Goal: Task Accomplishment & Management: Use online tool/utility

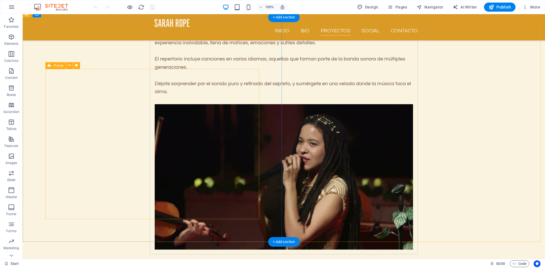
scroll to position [1807, 0]
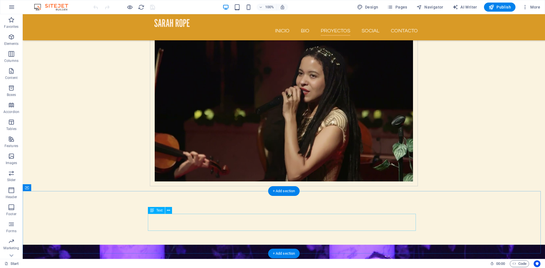
click at [160, 212] on span "Text" at bounding box center [160, 210] width 6 height 3
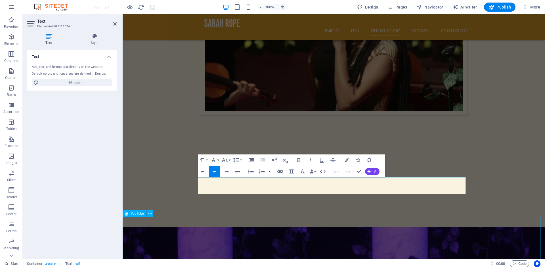
scroll to position [1887, 0]
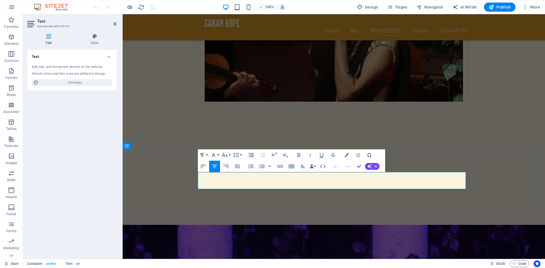
click icon
click at [138, 148] on span "Container" at bounding box center [138, 145] width 15 height 3
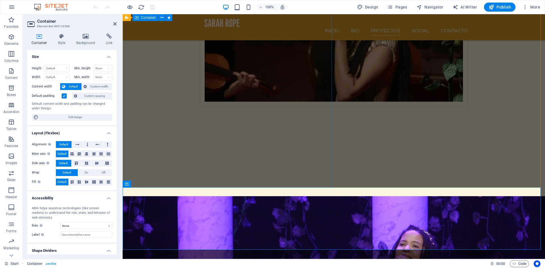
scroll to position [1848, 0]
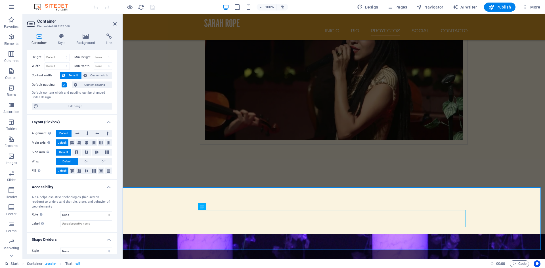
scroll to position [16, 0]
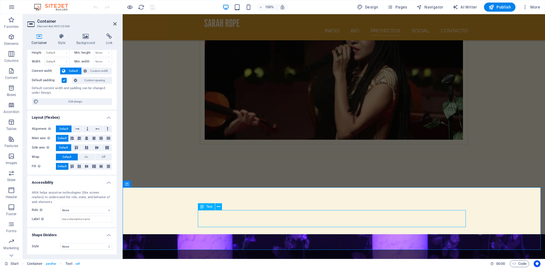
click at [220, 209] on icon at bounding box center [218, 207] width 3 height 6
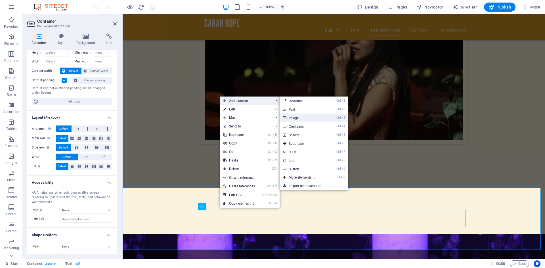
drag, startPoint x: 292, startPoint y: 117, endPoint x: 219, endPoint y: 202, distance: 112.4
click at [292, 117] on link "Ctrl 3 Image" at bounding box center [303, 118] width 47 height 9
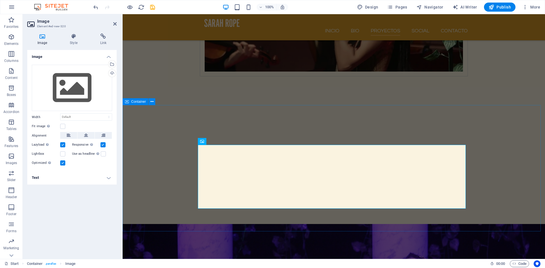
scroll to position [1951, 0]
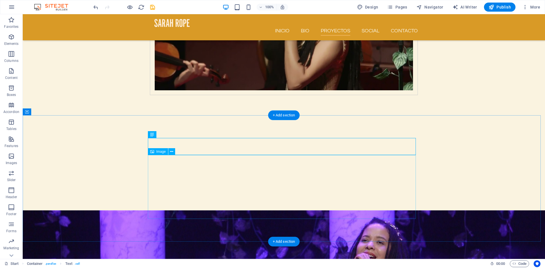
scroll to position [1883, 0]
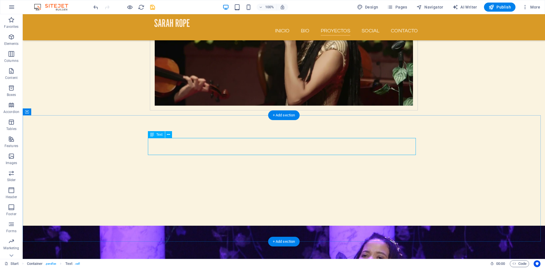
click at [168, 136] on icon at bounding box center [168, 135] width 3 height 6
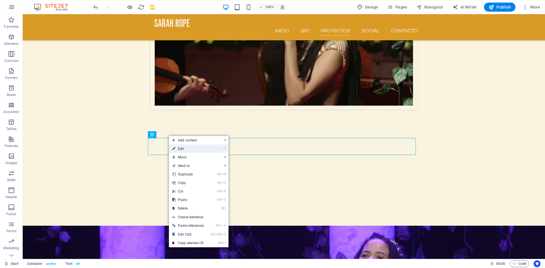
click at [180, 147] on link "⏎ Edit" at bounding box center [188, 149] width 38 height 9
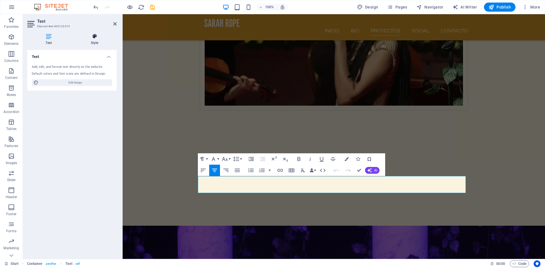
click at [92, 39] on icon at bounding box center [94, 37] width 44 height 6
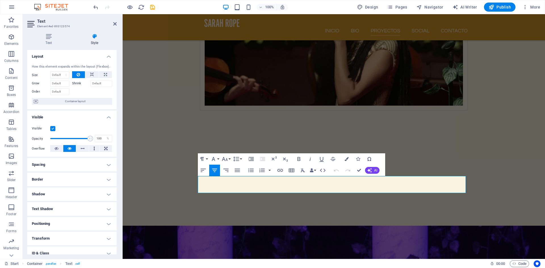
scroll to position [0, 0]
click at [51, 38] on icon at bounding box center [48, 37] width 43 height 6
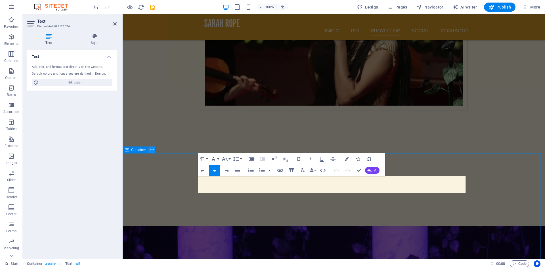
click at [152, 151] on icon at bounding box center [152, 150] width 3 height 6
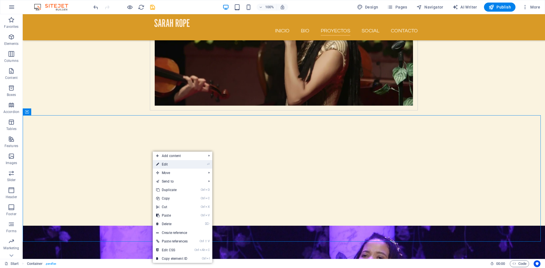
click at [162, 163] on link "⏎ Edit" at bounding box center [172, 164] width 38 height 9
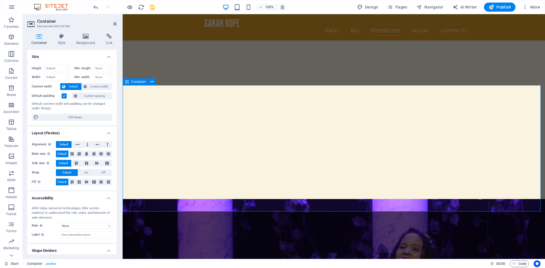
scroll to position [1951, 0]
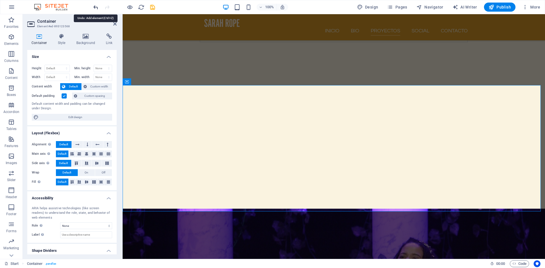
click at [96, 7] on icon "undo" at bounding box center [96, 7] width 7 height 7
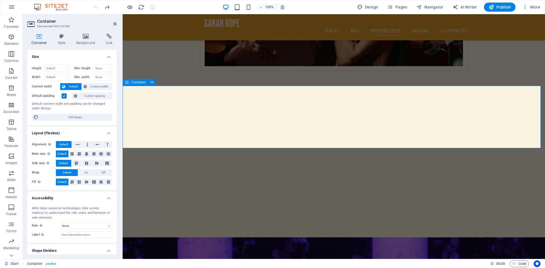
scroll to position [1883, 0]
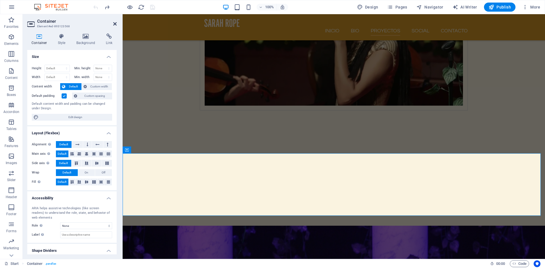
click at [116, 24] on icon at bounding box center [114, 24] width 3 height 5
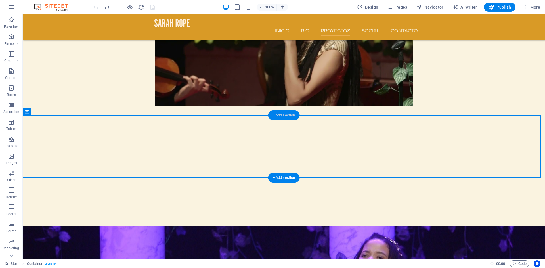
click at [285, 116] on div "+ Add section" at bounding box center [284, 116] width 32 height 10
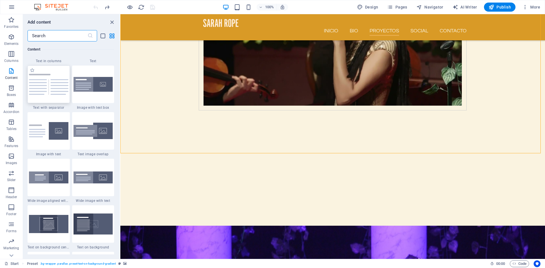
scroll to position [1062, 0]
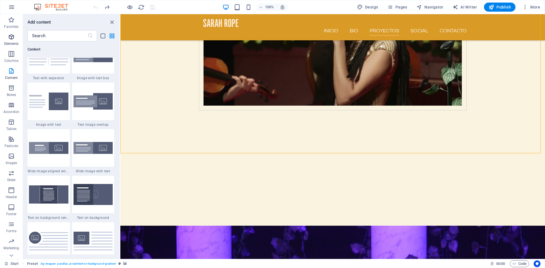
click at [12, 38] on icon "button" at bounding box center [11, 37] width 7 height 7
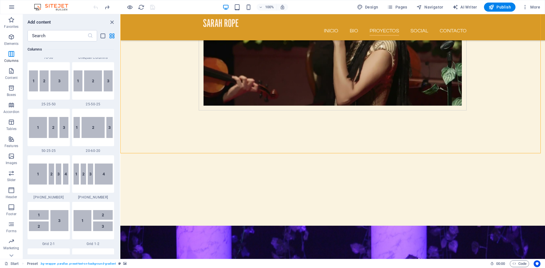
scroll to position [572, 0]
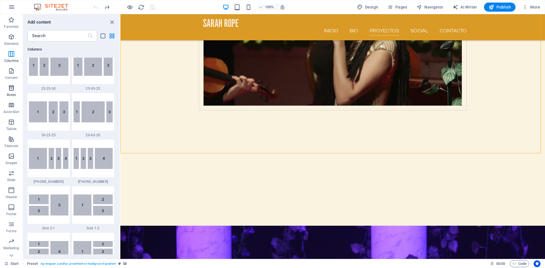
click at [12, 91] on icon "button" at bounding box center [11, 88] width 7 height 7
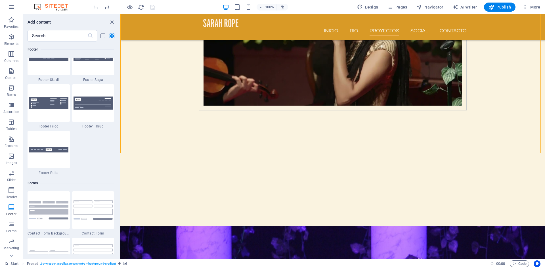
scroll to position [4021, 0]
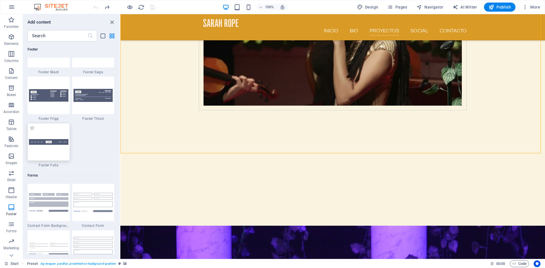
click at [53, 143] on img at bounding box center [48, 142] width 39 height 6
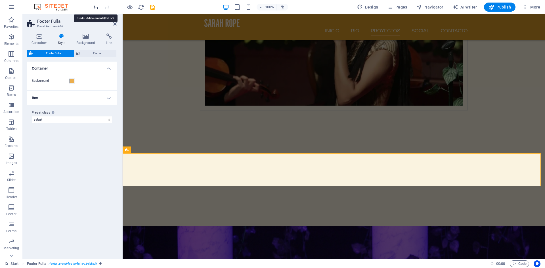
click at [96, 8] on icon "undo" at bounding box center [96, 7] width 7 height 7
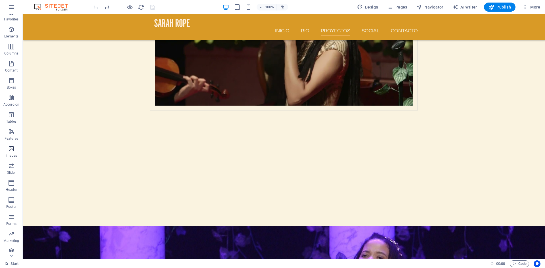
scroll to position [11, 0]
click at [11, 250] on icon "button" at bounding box center [11, 247] width 7 height 7
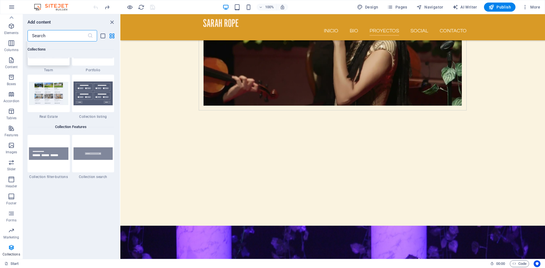
scroll to position [5405, 0]
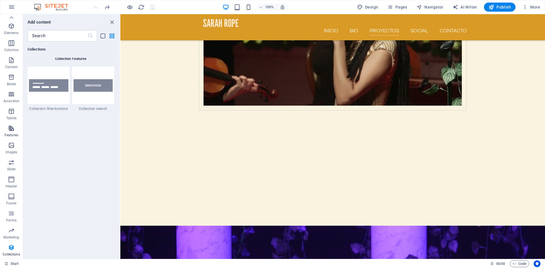
click at [10, 128] on icon "button" at bounding box center [11, 128] width 7 height 7
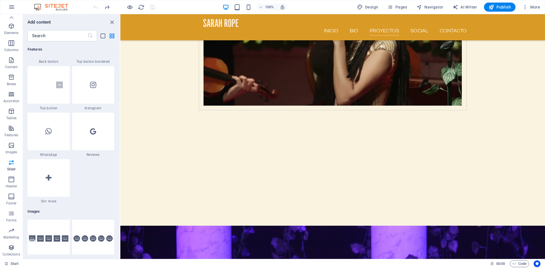
scroll to position [2726, 0]
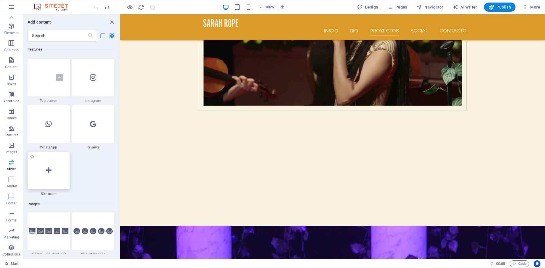
click at [53, 170] on div at bounding box center [49, 170] width 42 height 37
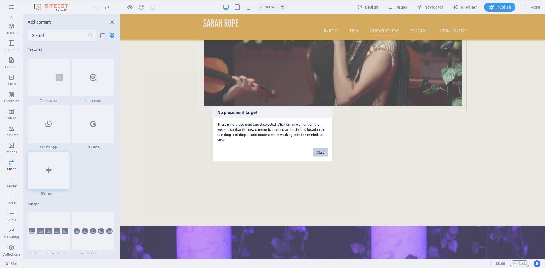
click at [318, 153] on button "Okay" at bounding box center [321, 152] width 14 height 9
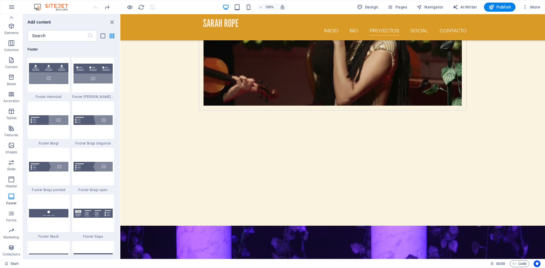
scroll to position [3885, 0]
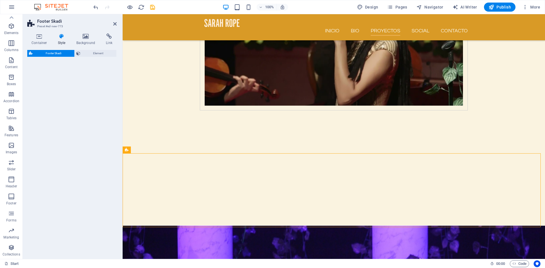
select select "rem"
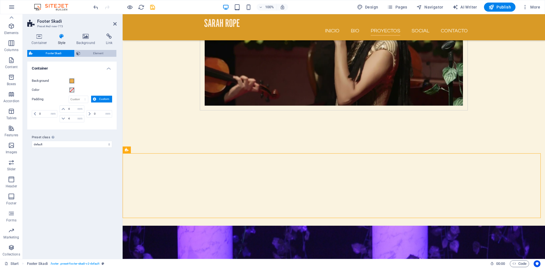
click at [95, 54] on span "Element" at bounding box center [98, 53] width 33 height 7
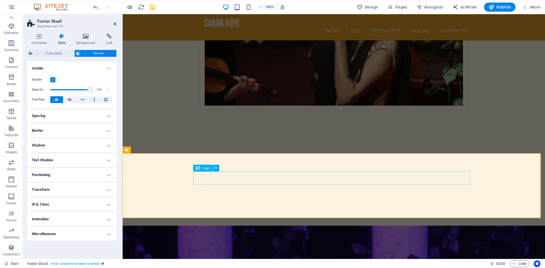
click at [204, 168] on span "Logo" at bounding box center [207, 167] width 8 height 3
select select "px"
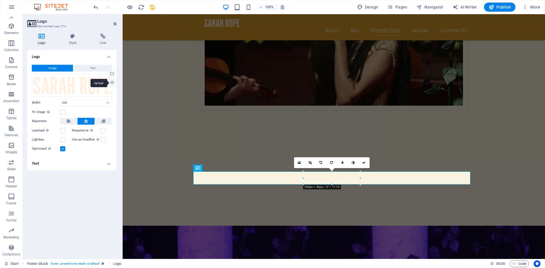
click at [113, 83] on div "Upload" at bounding box center [111, 83] width 9 height 9
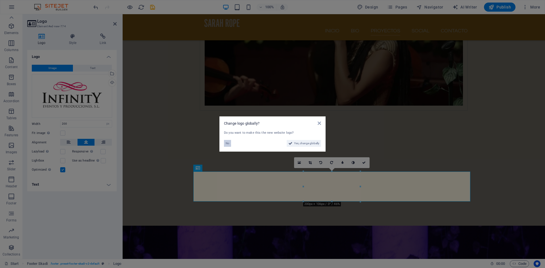
click at [229, 144] on span "No" at bounding box center [228, 143] width 4 height 7
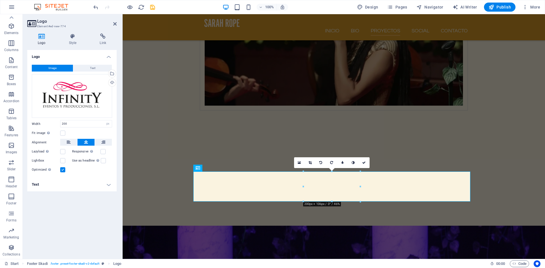
click at [112, 203] on div "Logo Image Text Drag files here, click to choose files or select files from Fil…" at bounding box center [71, 152] width 89 height 205
click at [116, 24] on icon at bounding box center [114, 24] width 3 height 5
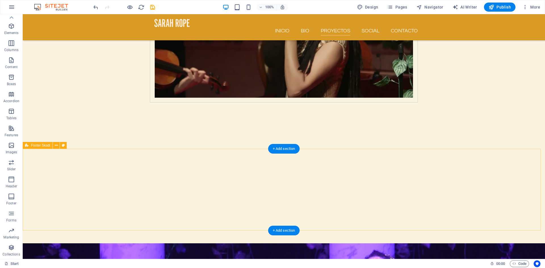
scroll to position [1917, 0]
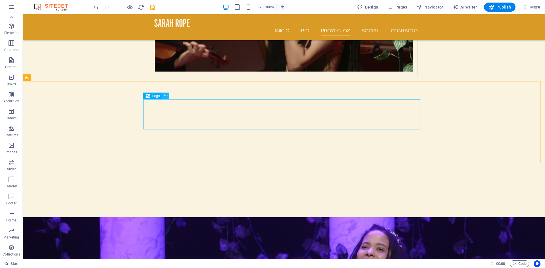
click at [166, 98] on icon at bounding box center [165, 96] width 3 height 6
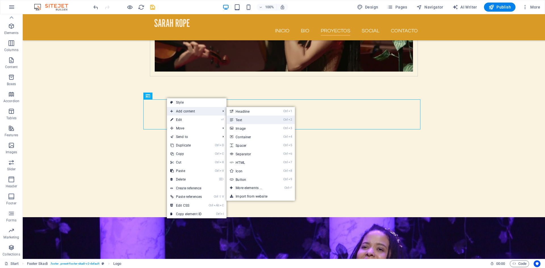
click at [242, 119] on link "Ctrl 2 Text" at bounding box center [250, 120] width 47 height 9
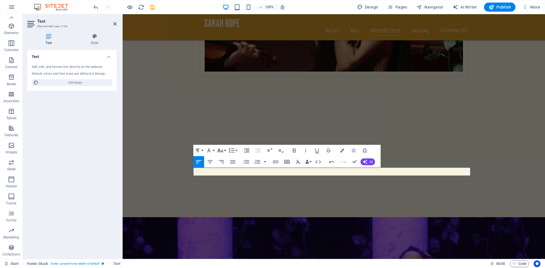
click at [224, 151] on button "Font Size" at bounding box center [221, 150] width 11 height 11
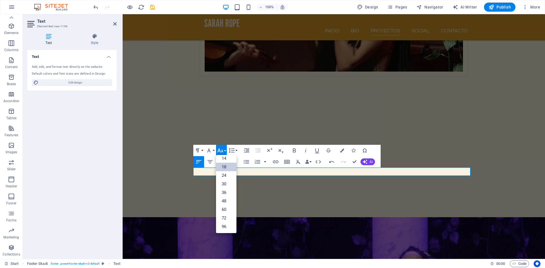
scroll to position [46, 0]
click at [227, 183] on link "30" at bounding box center [226, 184] width 20 height 9
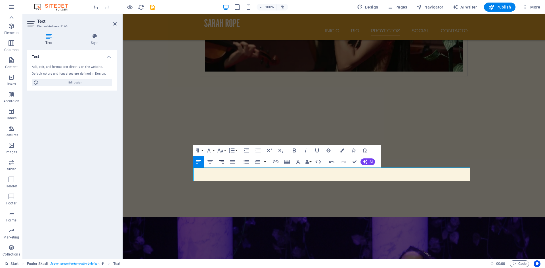
click at [221, 163] on icon "button" at bounding box center [221, 162] width 7 height 7
click at [198, 163] on icon "button" at bounding box center [198, 162] width 7 height 7
click at [100, 120] on div "Text Add, edit, and format text directly on the website. Default colors and fon…" at bounding box center [71, 152] width 89 height 205
click at [115, 24] on icon at bounding box center [114, 24] width 3 height 5
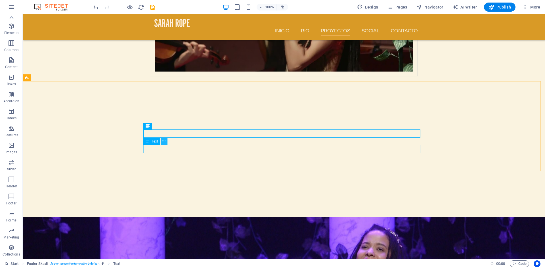
click at [165, 144] on icon at bounding box center [163, 141] width 3 height 6
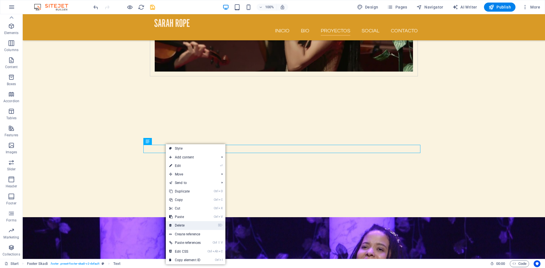
click at [187, 228] on link "⌦ Delete" at bounding box center [185, 225] width 38 height 9
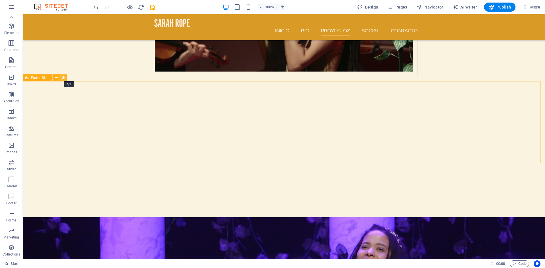
click at [63, 79] on icon at bounding box center [63, 78] width 3 height 6
select select "rem"
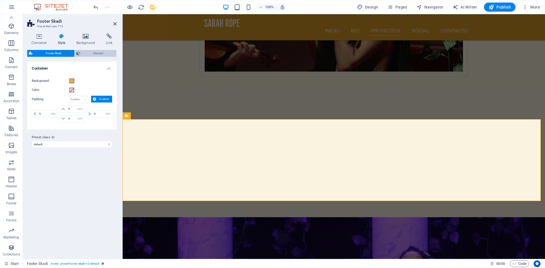
click at [96, 53] on span "Element" at bounding box center [98, 53] width 33 height 7
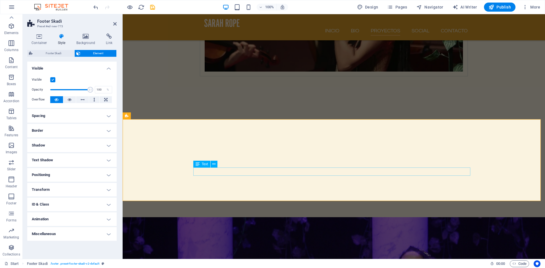
click at [214, 165] on icon at bounding box center [213, 164] width 3 height 6
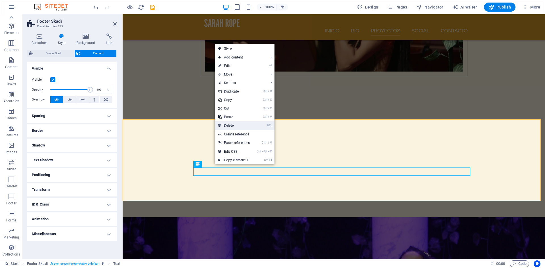
click at [230, 125] on link "⌦ Delete" at bounding box center [234, 125] width 38 height 9
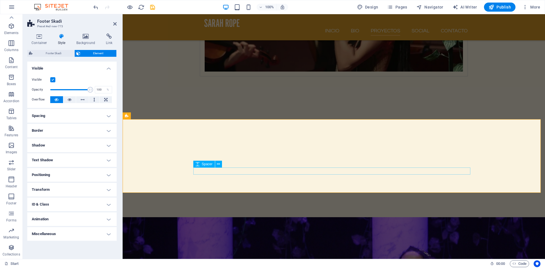
click at [218, 165] on icon at bounding box center [218, 164] width 3 height 6
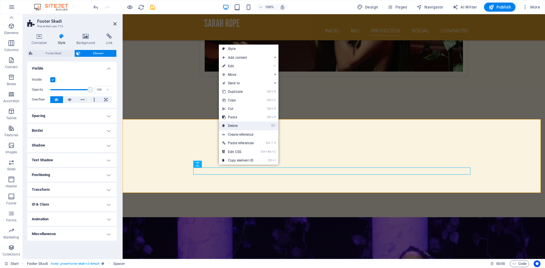
click at [237, 125] on link "⌦ Delete" at bounding box center [238, 126] width 38 height 9
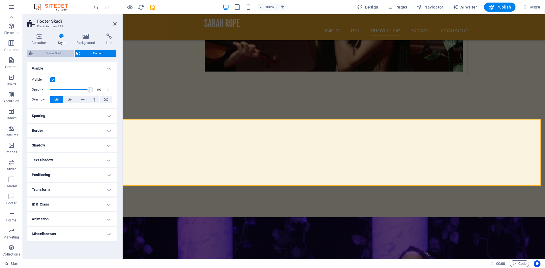
click at [64, 55] on span "Footer Skadi" at bounding box center [53, 53] width 38 height 7
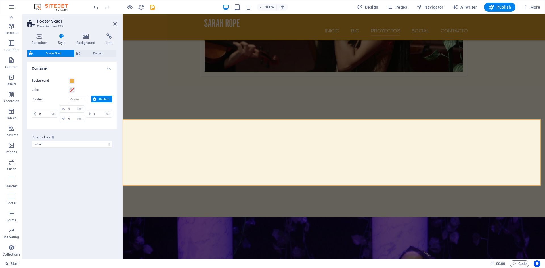
click at [101, 101] on span "Custom" at bounding box center [104, 99] width 12 height 7
click at [64, 118] on icon at bounding box center [63, 118] width 3 height 3
drag, startPoint x: 70, startPoint y: 111, endPoint x: 66, endPoint y: 110, distance: 4.3
click at [66, 110] on div "4 px rem % vh vw" at bounding box center [72, 108] width 24 height 7
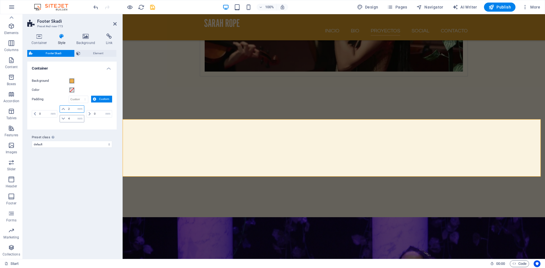
type input "2"
drag, startPoint x: 72, startPoint y: 118, endPoint x: 67, endPoint y: 118, distance: 5.1
click at [67, 118] on input "4" at bounding box center [75, 118] width 17 height 7
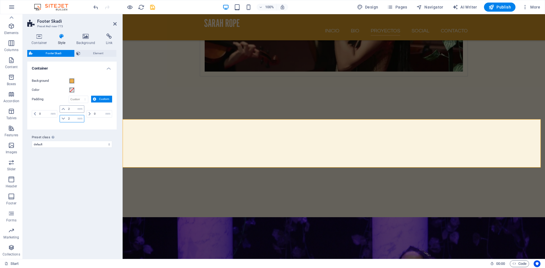
type input "2"
drag, startPoint x: 72, startPoint y: 109, endPoint x: 67, endPoint y: 109, distance: 4.8
click at [67, 109] on input "2" at bounding box center [75, 109] width 17 height 7
type input "1"
drag, startPoint x: 74, startPoint y: 118, endPoint x: 64, endPoint y: 117, distance: 10.0
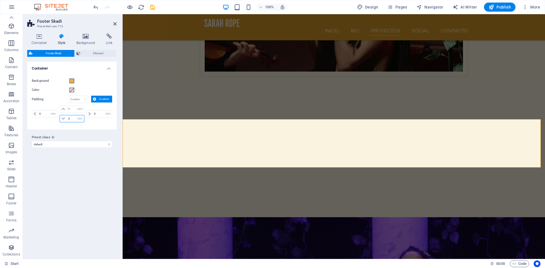
click at [64, 117] on div "2 px rem % vh vw" at bounding box center [72, 118] width 24 height 7
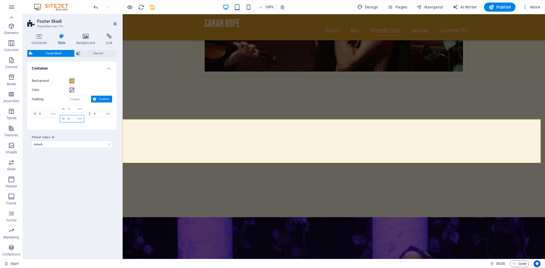
drag, startPoint x: 71, startPoint y: 118, endPoint x: 67, endPoint y: 118, distance: 4.0
click at [67, 118] on input "2" at bounding box center [75, 118] width 17 height 7
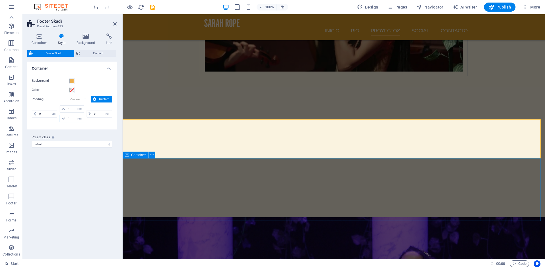
type input "1"
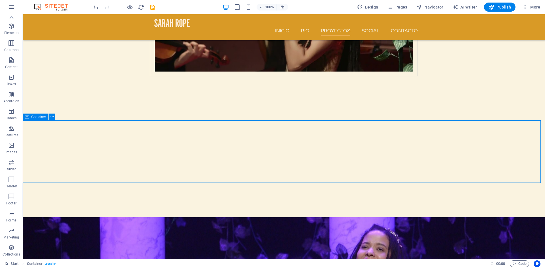
click at [38, 116] on span "Container" at bounding box center [38, 116] width 15 height 3
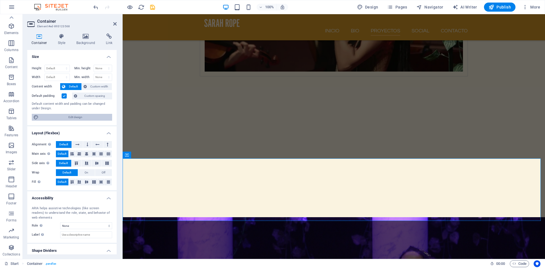
drag, startPoint x: 87, startPoint y: 119, endPoint x: 266, endPoint y: 76, distance: 184.2
click at [87, 119] on span "Edit design" at bounding box center [75, 117] width 70 height 7
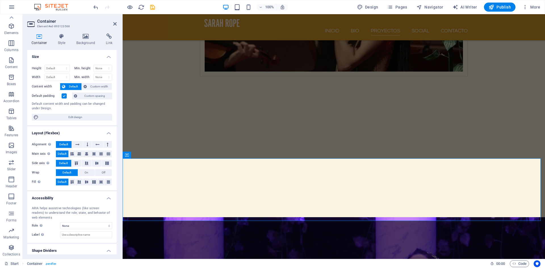
select select "rem"
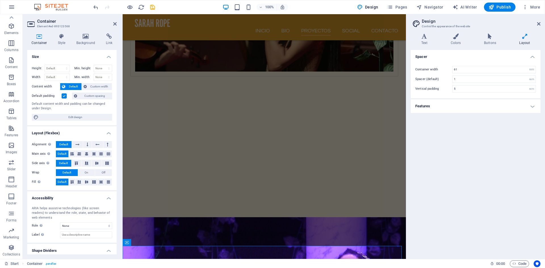
click at [535, 107] on h4 "Features" at bounding box center [476, 106] width 130 height 14
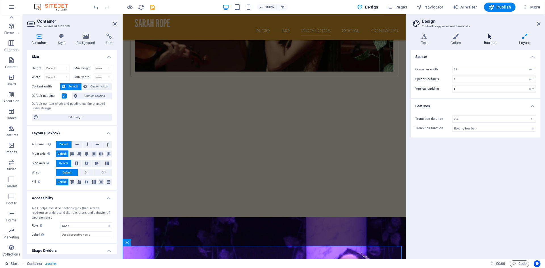
click at [488, 38] on icon at bounding box center [490, 37] width 33 height 6
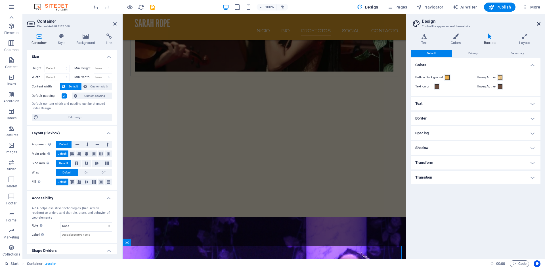
click at [540, 24] on icon at bounding box center [538, 24] width 3 height 5
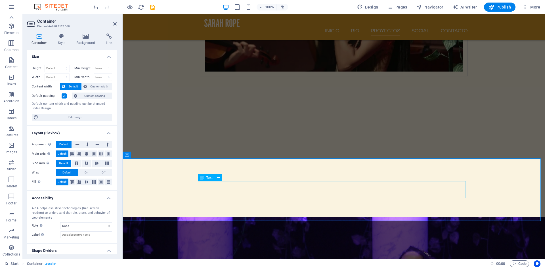
click at [151, 155] on icon at bounding box center [152, 155] width 3 height 6
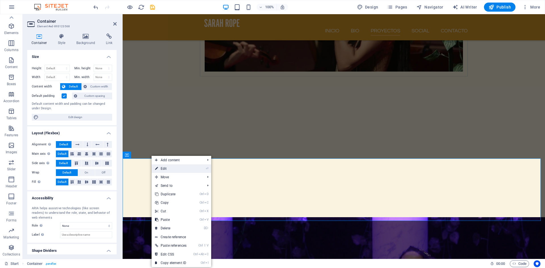
click at [162, 170] on link "⏎ Edit" at bounding box center [171, 168] width 38 height 9
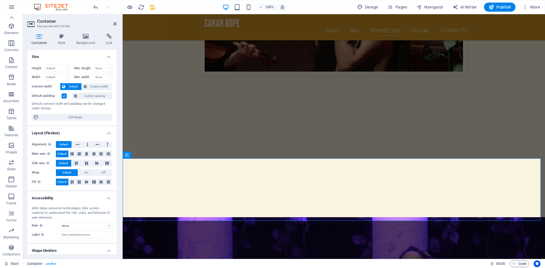
click at [64, 97] on label at bounding box center [64, 95] width 5 height 5
click at [0, 0] on input "Default padding" at bounding box center [0, 0] width 0 height 0
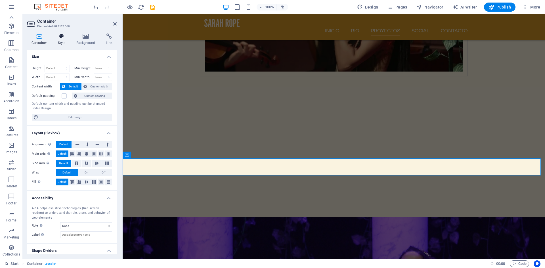
click at [61, 37] on icon at bounding box center [62, 37] width 16 height 6
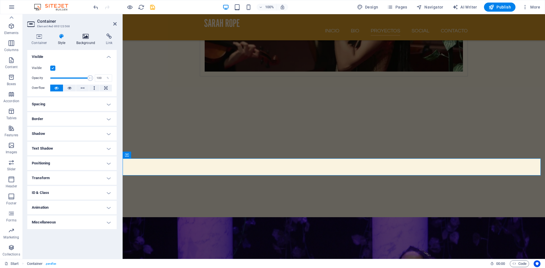
click at [85, 40] on h4 "Background" at bounding box center [87, 40] width 30 height 12
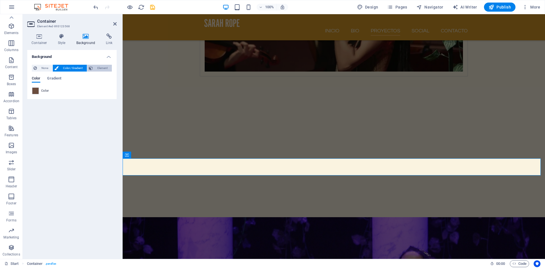
click at [95, 70] on span "Element" at bounding box center [103, 68] width 16 height 7
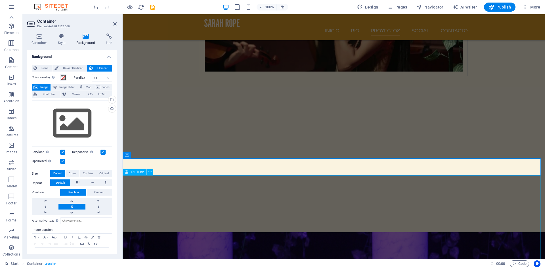
scroll to position [1951, 0]
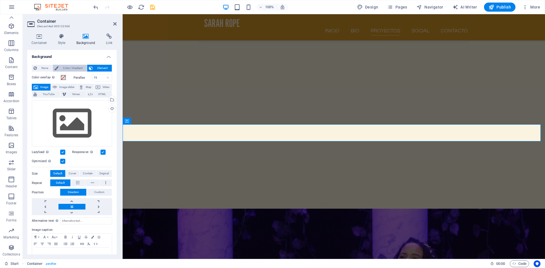
click at [65, 68] on span "Color / Gradient" at bounding box center [72, 68] width 25 height 7
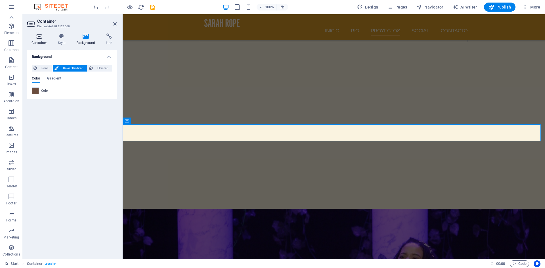
click at [39, 39] on h4 "Container" at bounding box center [40, 40] width 26 height 12
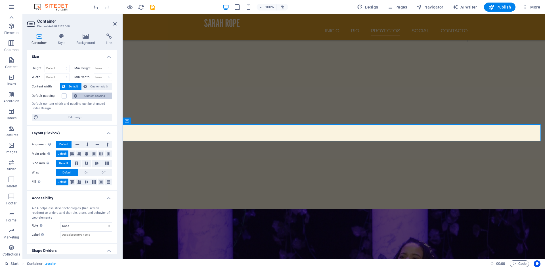
scroll to position [16, 0]
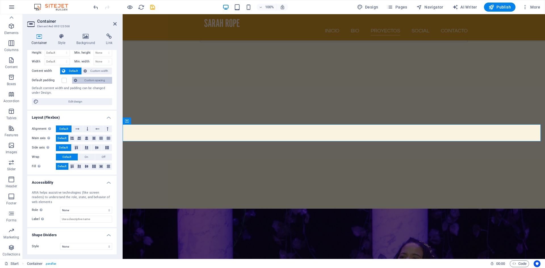
click at [90, 79] on span "Custom spacing" at bounding box center [95, 80] width 32 height 7
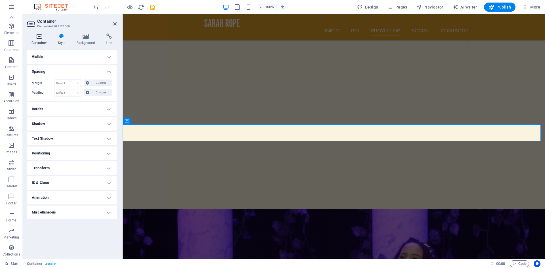
click at [37, 37] on icon at bounding box center [39, 37] width 24 height 6
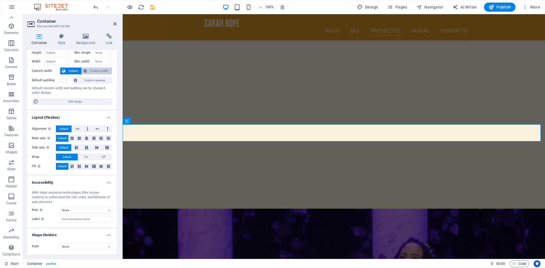
click at [90, 72] on span "Custom width" at bounding box center [100, 71] width 22 height 7
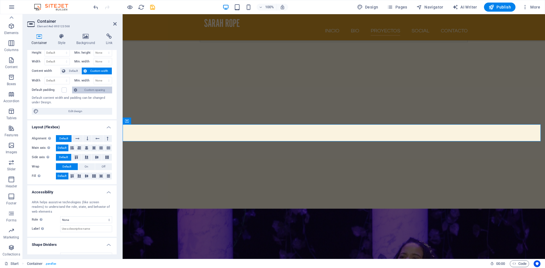
click at [86, 93] on span "Custom spacing" at bounding box center [95, 90] width 32 height 7
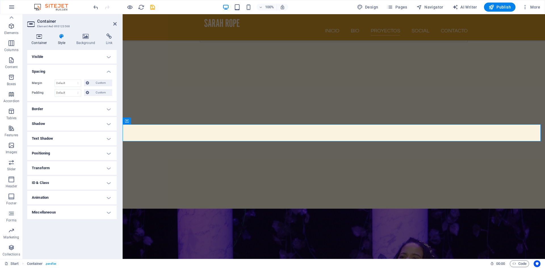
click at [43, 37] on icon at bounding box center [39, 37] width 24 height 6
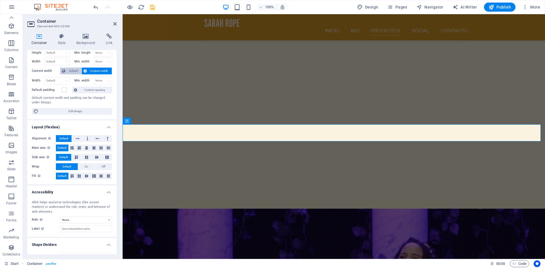
click at [75, 72] on span "Default" at bounding box center [73, 71] width 13 height 7
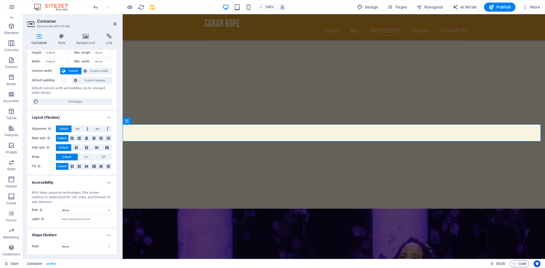
click at [64, 82] on label at bounding box center [64, 80] width 5 height 5
click at [0, 0] on input "Default padding" at bounding box center [0, 0] width 0 height 0
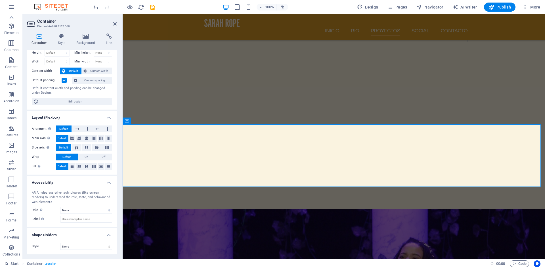
scroll to position [0, 0]
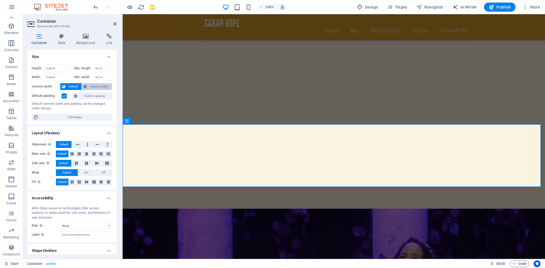
click at [90, 88] on span "Custom width" at bounding box center [100, 86] width 22 height 7
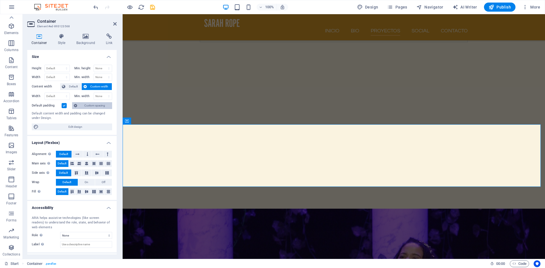
click at [83, 105] on span "Custom spacing" at bounding box center [95, 105] width 32 height 7
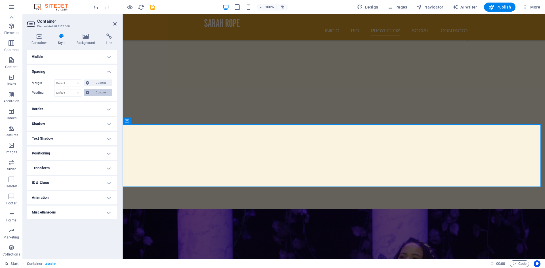
click at [91, 94] on span "Custom" at bounding box center [101, 92] width 20 height 7
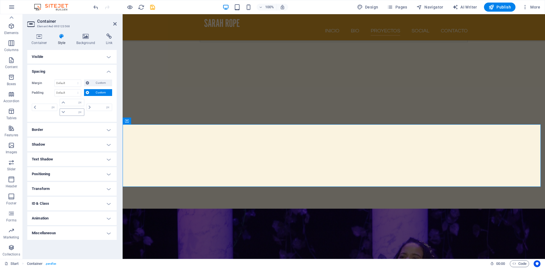
click at [65, 113] on icon at bounding box center [63, 112] width 3 height 3
click at [72, 112] on input "number" at bounding box center [75, 112] width 17 height 7
type input "20"
type input "0"
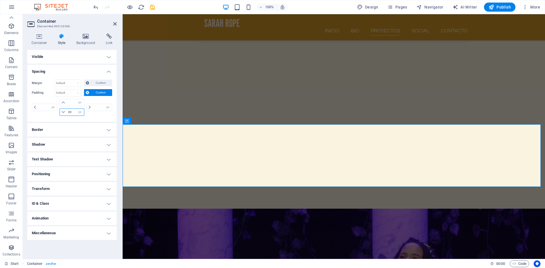
type input "0"
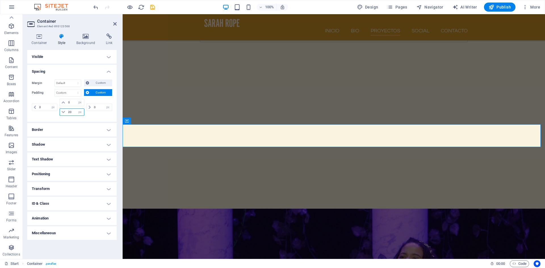
type input "20"
click at [62, 38] on icon at bounding box center [62, 37] width 16 height 6
click at [60, 37] on icon at bounding box center [62, 37] width 16 height 6
click at [108, 57] on h4 "Visible" at bounding box center [71, 57] width 89 height 14
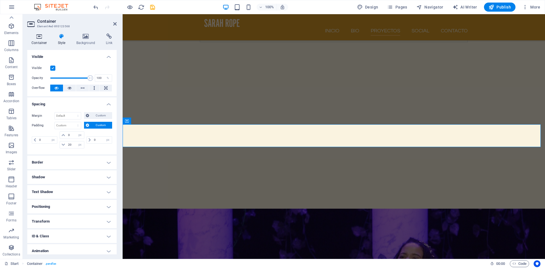
click at [41, 40] on h4 "Container" at bounding box center [40, 40] width 26 height 12
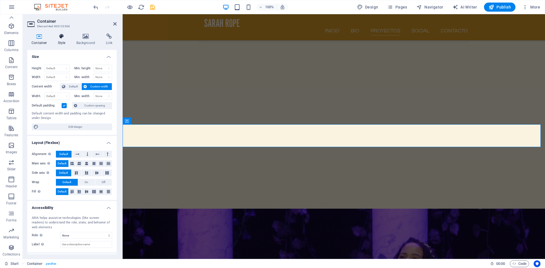
click at [62, 40] on h4 "Style" at bounding box center [63, 40] width 18 height 12
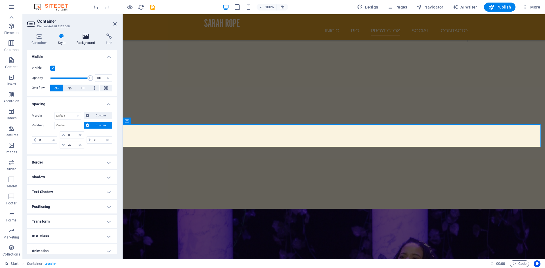
click at [86, 38] on icon at bounding box center [86, 37] width 28 height 6
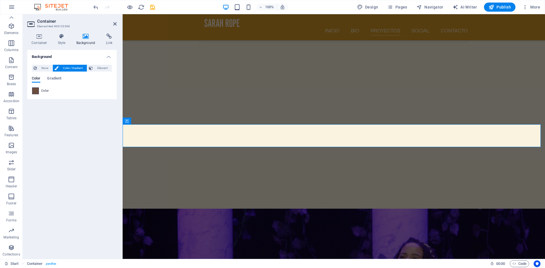
click at [36, 93] on span at bounding box center [35, 91] width 6 height 6
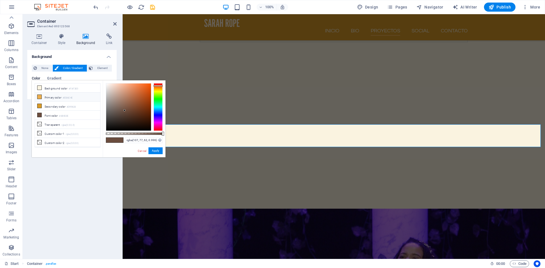
click at [39, 97] on icon at bounding box center [39, 97] width 4 height 4
click at [39, 104] on icon at bounding box center [39, 106] width 4 height 4
click at [40, 97] on icon at bounding box center [39, 97] width 4 height 4
click at [40, 88] on icon at bounding box center [39, 88] width 4 height 4
type input "#faf3e0"
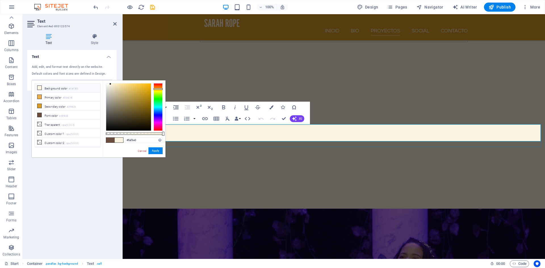
drag, startPoint x: 363, startPoint y: 133, endPoint x: 412, endPoint y: 133, distance: 48.6
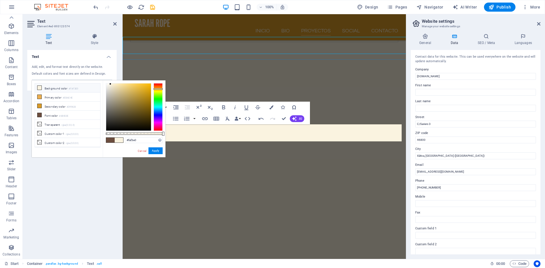
scroll to position [2038, 0]
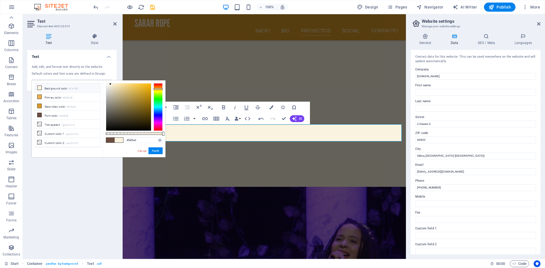
click at [103, 174] on div "Text Add, edit, and format text directly on the website. Default colors and fon…" at bounding box center [71, 152] width 89 height 205
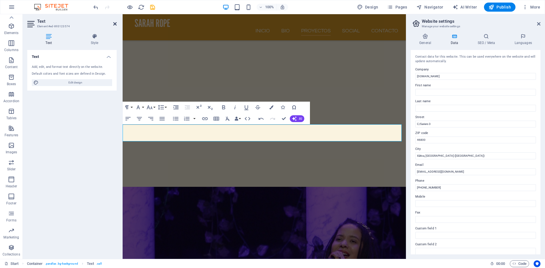
click at [114, 26] on icon at bounding box center [114, 24] width 3 height 5
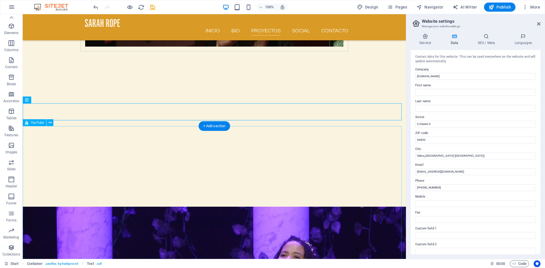
scroll to position [1936, 0]
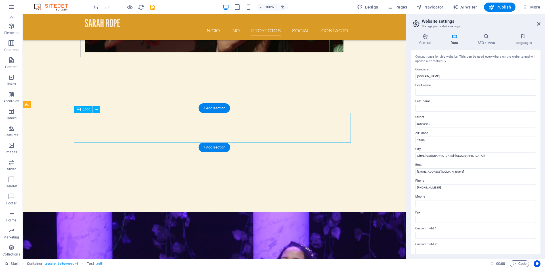
select select "px"
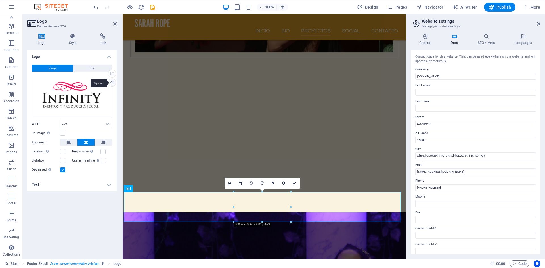
click at [114, 83] on div "Upload" at bounding box center [111, 83] width 9 height 9
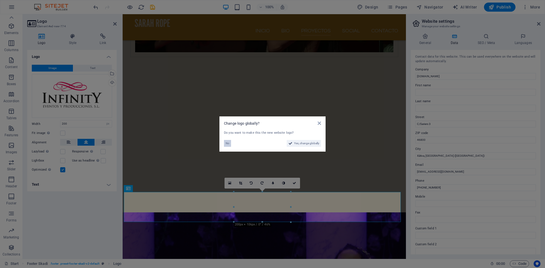
click at [229, 145] on span "No" at bounding box center [228, 143] width 4 height 7
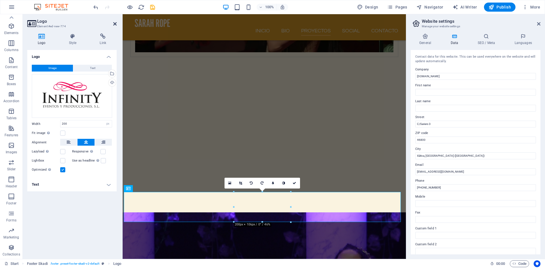
click at [114, 25] on icon at bounding box center [114, 24] width 3 height 5
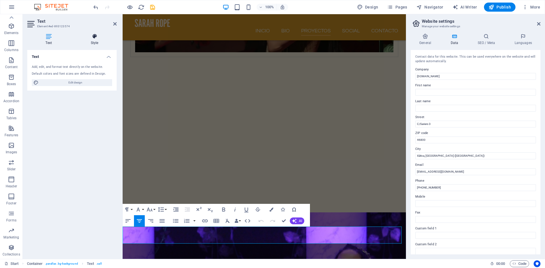
click at [95, 39] on icon at bounding box center [94, 37] width 44 height 6
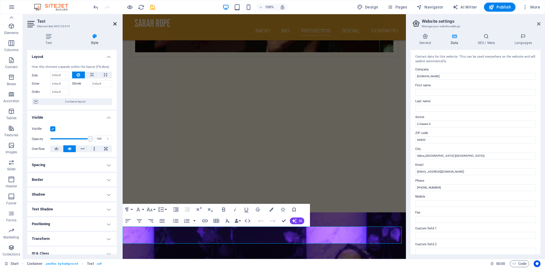
click at [115, 23] on icon at bounding box center [114, 24] width 3 height 5
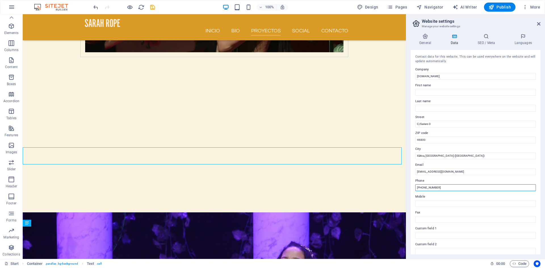
drag, startPoint x: 423, startPoint y: 188, endPoint x: 440, endPoint y: 188, distance: 16.5
click at [440, 188] on input "[PHONE_NUMBER]" at bounding box center [476, 187] width 121 height 7
paste input "06 012 340"
type input "[PHONE_NUMBER]"
click at [538, 23] on icon at bounding box center [538, 24] width 3 height 5
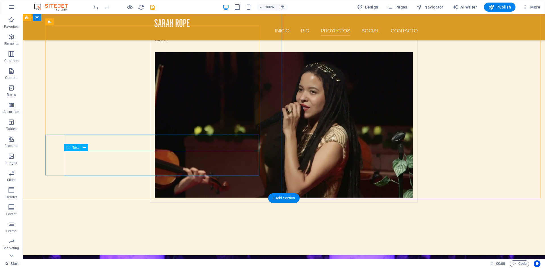
scroll to position [1800, 0]
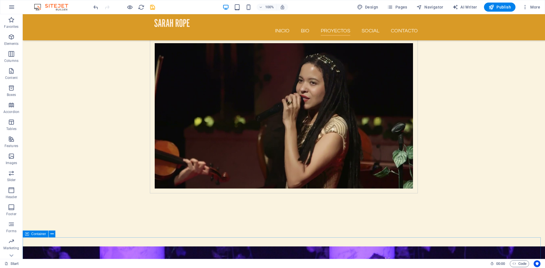
click at [29, 235] on div "Container" at bounding box center [36, 234] width 26 height 7
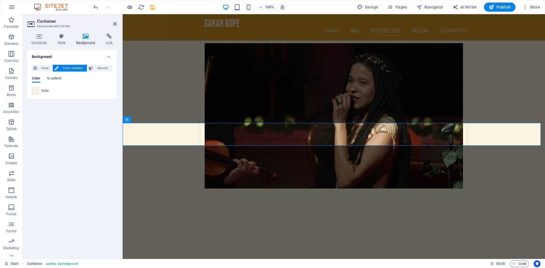
scroll to position [1952, 0]
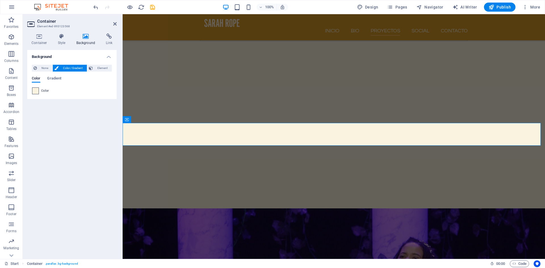
click at [36, 92] on span at bounding box center [35, 91] width 6 height 6
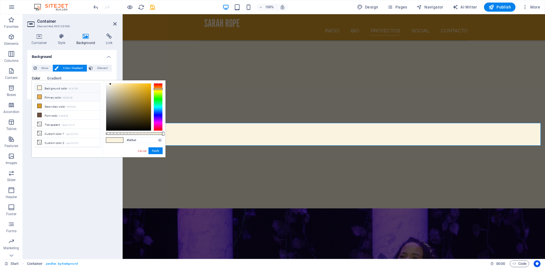
click at [39, 98] on icon at bounding box center [39, 97] width 4 height 4
type input "#ebae4e"
click at [156, 153] on button "Apply" at bounding box center [156, 150] width 14 height 7
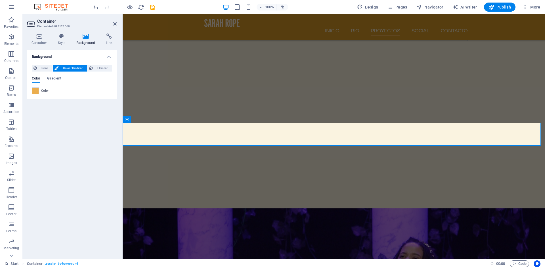
click at [91, 143] on div "Background None Color / Gradient Element Stretch background to full-width Color…" at bounding box center [71, 152] width 89 height 205
click at [116, 23] on icon at bounding box center [114, 24] width 3 height 5
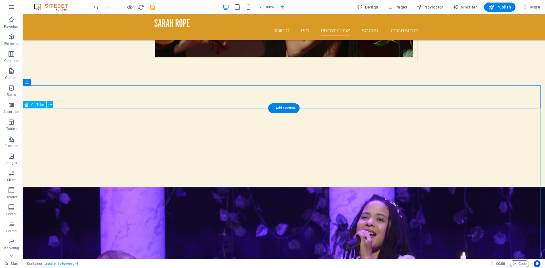
scroll to position [1884, 0]
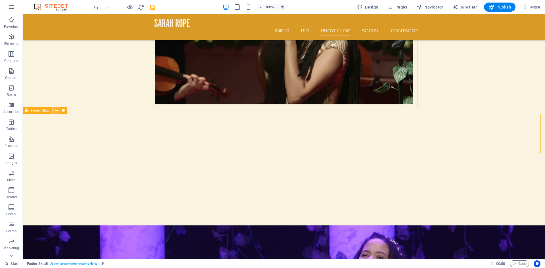
click at [58, 111] on icon at bounding box center [56, 111] width 3 height 6
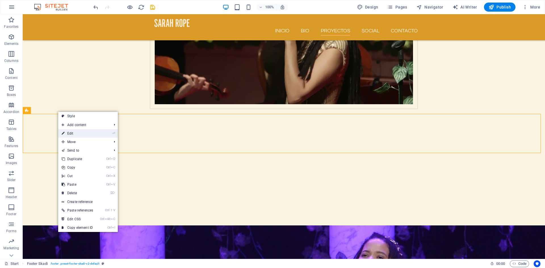
click at [69, 133] on link "⏎ Edit" at bounding box center [77, 133] width 38 height 9
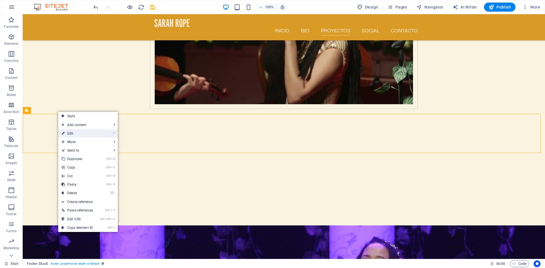
select select "rem"
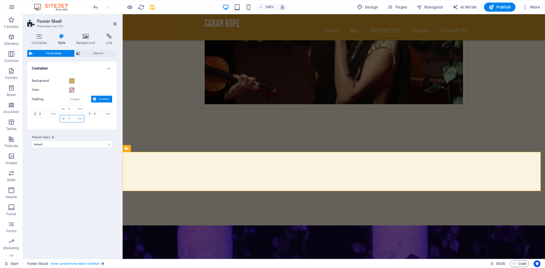
drag, startPoint x: 71, startPoint y: 118, endPoint x: 66, endPoint y: 117, distance: 5.2
click at [66, 117] on div "1 px rem % vh vw" at bounding box center [72, 118] width 24 height 7
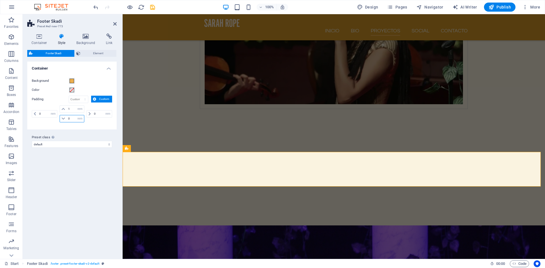
type input "0"
click at [78, 157] on div "Variants Default Container Background Color Padding px rem % vh vw Custom Custo…" at bounding box center [71, 158] width 89 height 193
click at [39, 37] on icon at bounding box center [39, 37] width 24 height 6
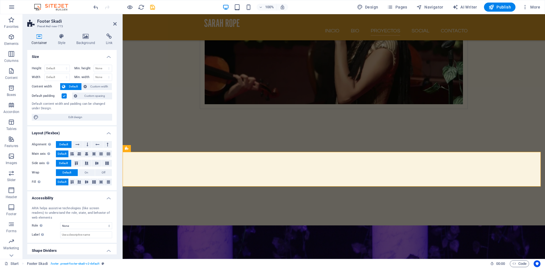
click at [66, 96] on label at bounding box center [64, 95] width 5 height 5
click at [0, 0] on input "Default padding" at bounding box center [0, 0] width 0 height 0
click at [85, 97] on span "Custom spacing" at bounding box center [95, 96] width 32 height 7
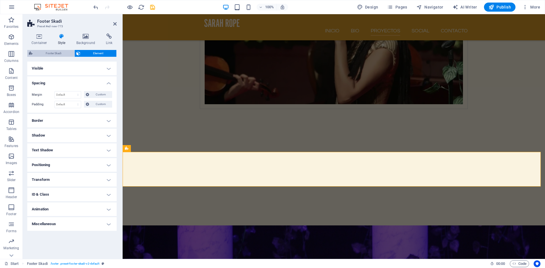
click at [56, 53] on span "Footer Skadi" at bounding box center [53, 53] width 38 height 7
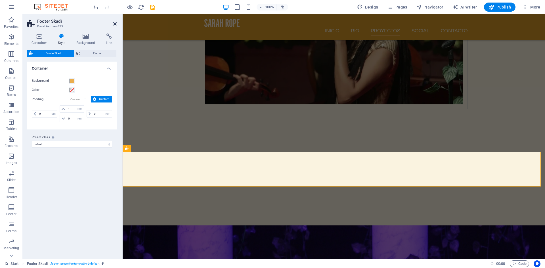
click at [115, 24] on icon at bounding box center [114, 24] width 3 height 5
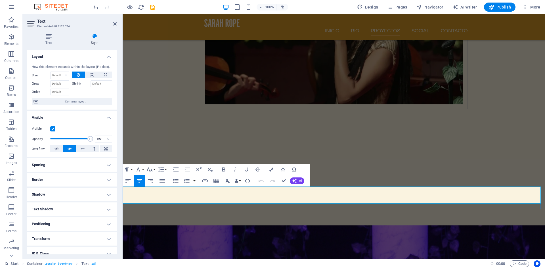
drag, startPoint x: 250, startPoint y: 195, endPoint x: 413, endPoint y: 194, distance: 162.5
click at [154, 169] on button "Font Size" at bounding box center [150, 169] width 11 height 11
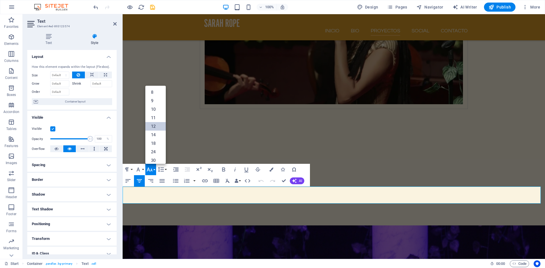
click at [159, 128] on link "12" at bounding box center [155, 126] width 20 height 9
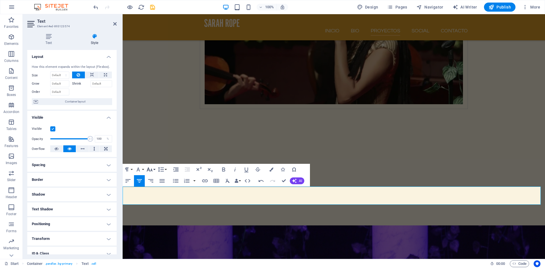
click at [153, 170] on icon "button" at bounding box center [149, 169] width 7 height 7
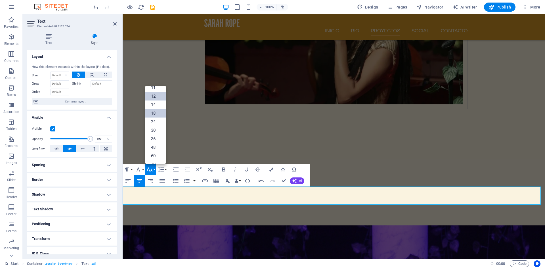
scroll to position [41, 0]
click at [157, 105] on link "18" at bounding box center [155, 103] width 20 height 9
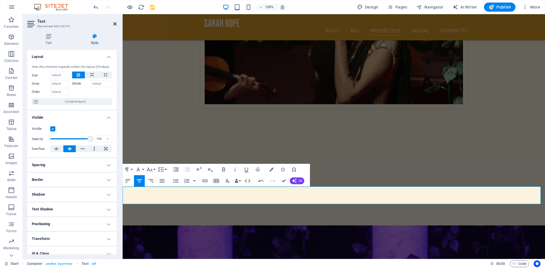
click at [115, 25] on icon at bounding box center [114, 24] width 3 height 5
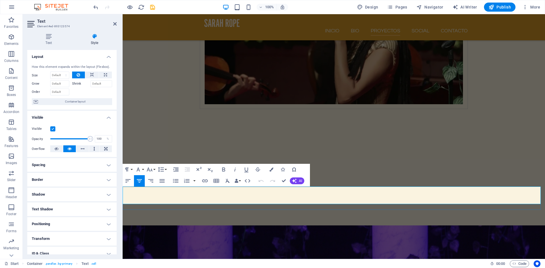
drag, startPoint x: 280, startPoint y: 195, endPoint x: 376, endPoint y: 197, distance: 95.7
click at [273, 171] on icon "button" at bounding box center [272, 170] width 4 height 4
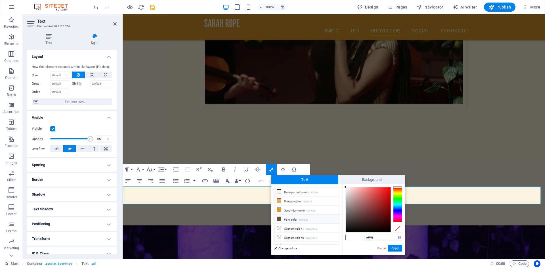
click at [280, 219] on icon at bounding box center [279, 219] width 4 height 4
click at [399, 249] on button "Apply" at bounding box center [395, 248] width 14 height 7
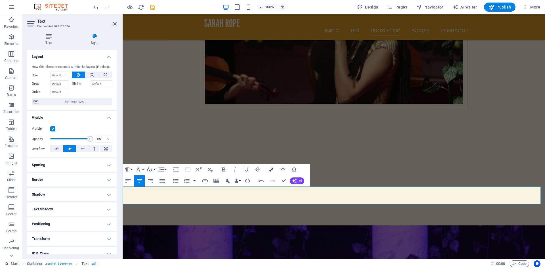
click at [272, 169] on icon "button" at bounding box center [272, 170] width 4 height 4
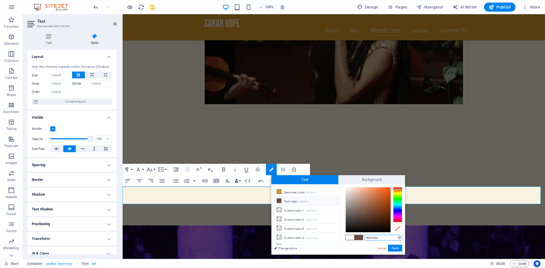
scroll to position [25, 0]
type input "#020202"
drag, startPoint x: 365, startPoint y: 213, endPoint x: 346, endPoint y: 232, distance: 26.1
click at [346, 232] on div at bounding box center [346, 232] width 2 height 2
click at [395, 249] on button "Apply" at bounding box center [395, 248] width 14 height 7
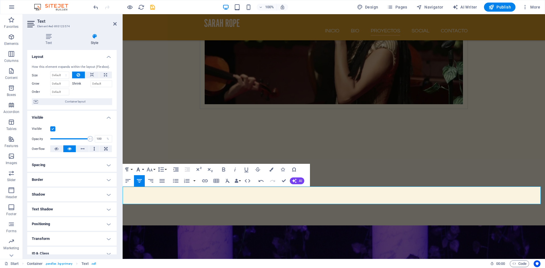
click at [141, 170] on icon "button" at bounding box center [138, 169] width 7 height 7
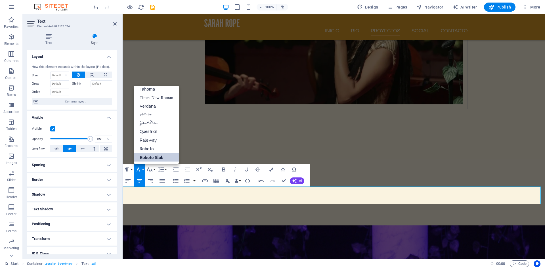
scroll to position [29, 0]
click at [154, 133] on link "Questrial" at bounding box center [156, 132] width 45 height 9
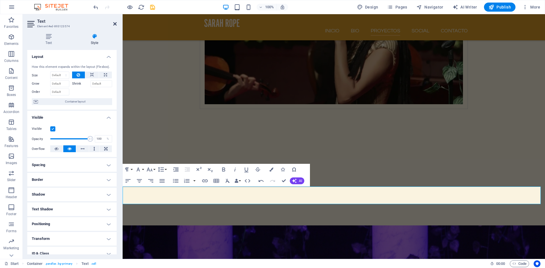
click at [114, 25] on icon at bounding box center [114, 24] width 3 height 5
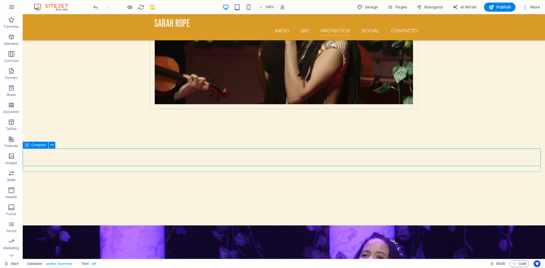
click at [28, 147] on icon at bounding box center [27, 145] width 4 height 7
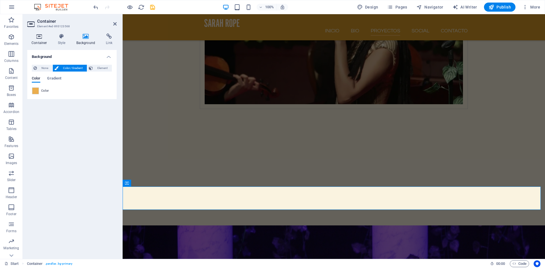
click at [40, 39] on h4 "Container" at bounding box center [40, 40] width 26 height 12
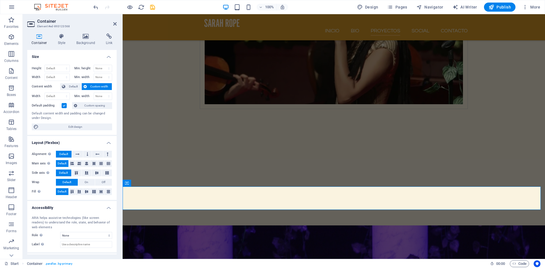
click at [64, 107] on label at bounding box center [64, 105] width 5 height 5
click at [0, 0] on input "Default padding" at bounding box center [0, 0] width 0 height 0
click at [65, 107] on label at bounding box center [64, 105] width 5 height 5
click at [0, 0] on input "Default padding" at bounding box center [0, 0] width 0 height 0
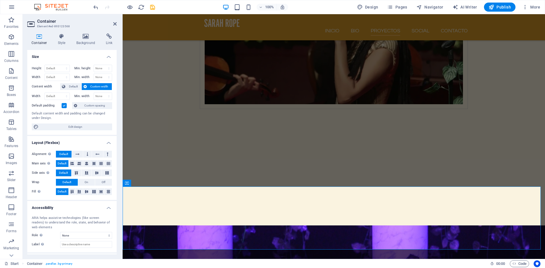
click at [65, 107] on label at bounding box center [64, 105] width 5 height 5
click at [0, 0] on input "Default padding" at bounding box center [0, 0] width 0 height 0
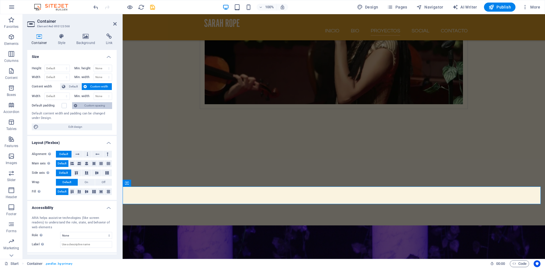
click at [84, 106] on span "Custom spacing" at bounding box center [95, 105] width 32 height 7
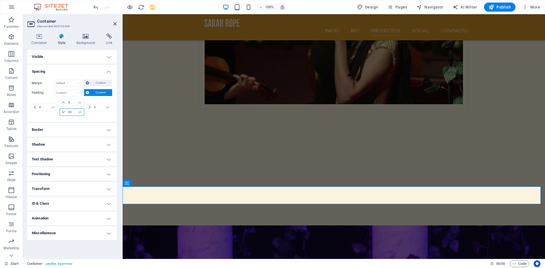
drag, startPoint x: 74, startPoint y: 112, endPoint x: 65, endPoint y: 111, distance: 8.5
click at [65, 111] on div "20 px rem % vh vw" at bounding box center [72, 112] width 24 height 7
type input "0"
select select "px"
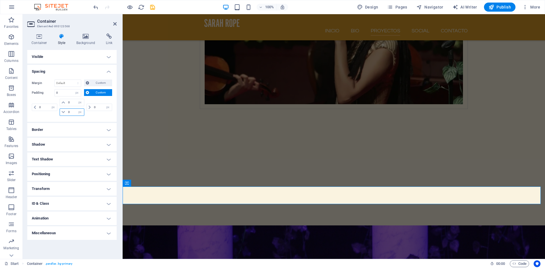
type input "0"
click at [93, 117] on div "Margin Default auto px % rem vw vh Custom Custom auto px % rem vw vh auto px % …" at bounding box center [71, 98] width 89 height 47
click at [114, 24] on icon at bounding box center [114, 24] width 3 height 5
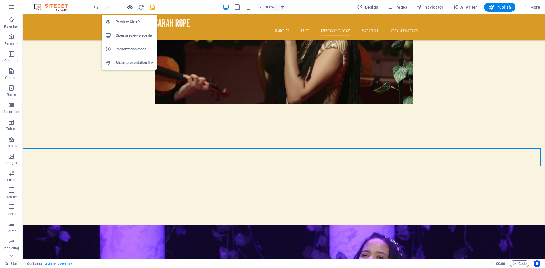
click at [130, 8] on icon "button" at bounding box center [130, 7] width 7 height 7
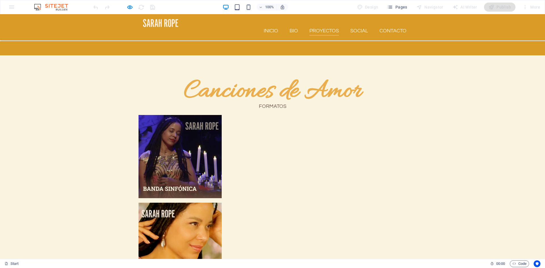
scroll to position [742, 0]
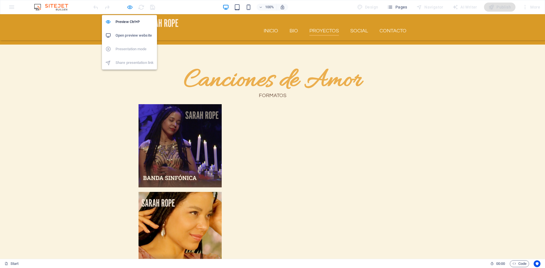
click at [130, 6] on icon "button" at bounding box center [130, 7] width 7 height 7
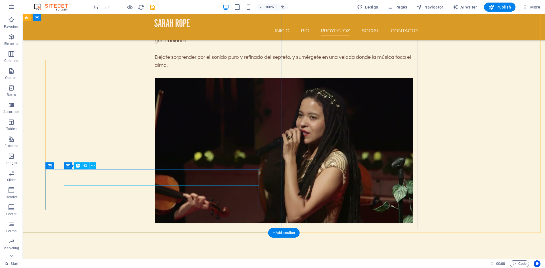
scroll to position [1867, 0]
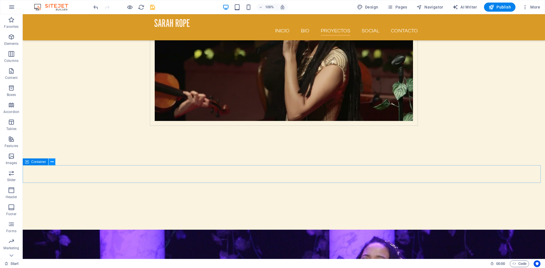
click at [54, 162] on button at bounding box center [52, 162] width 7 height 7
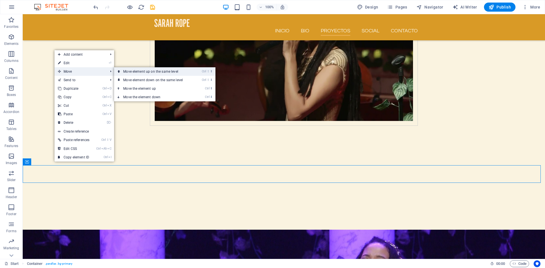
click at [142, 71] on link "Ctrl ⇧ ⬆ Move element up on the same level" at bounding box center [154, 71] width 80 height 9
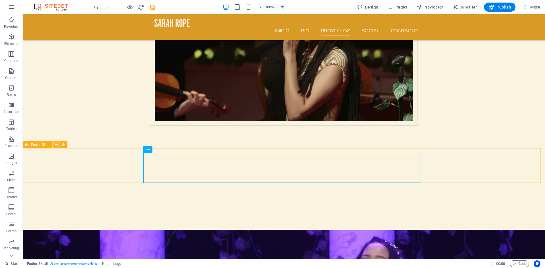
click at [58, 145] on icon at bounding box center [56, 145] width 3 height 6
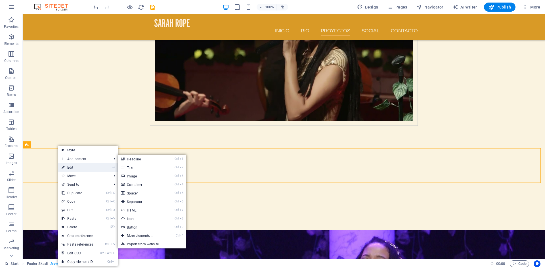
click at [71, 167] on link "⏎ Edit" at bounding box center [77, 167] width 38 height 9
select select "rem"
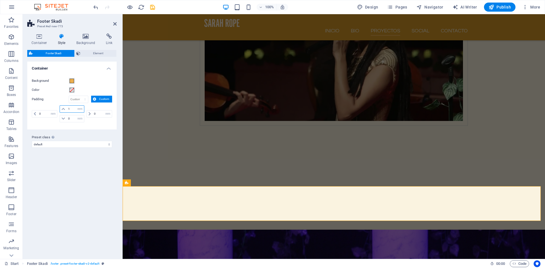
drag, startPoint x: 73, startPoint y: 107, endPoint x: 66, endPoint y: 107, distance: 6.5
click at [66, 107] on div "1 px rem % vh vw" at bounding box center [72, 108] width 24 height 7
type input "0"
select select "rem"
